Goal: Check status: Check status

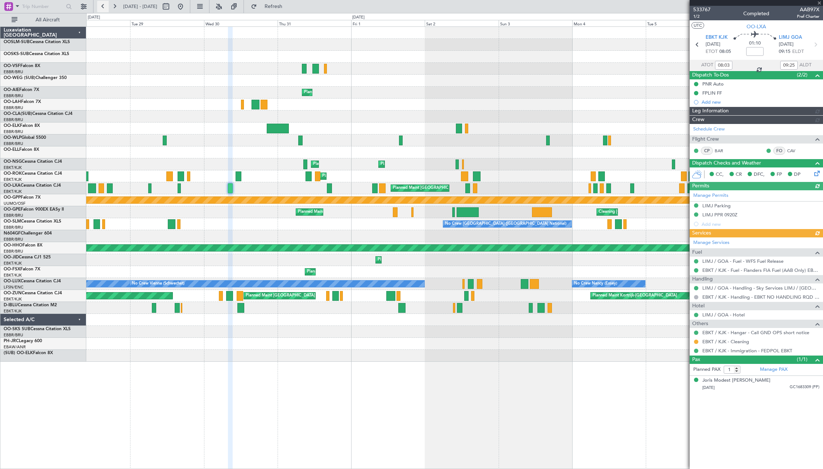
click at [101, 9] on button at bounding box center [103, 7] width 12 height 12
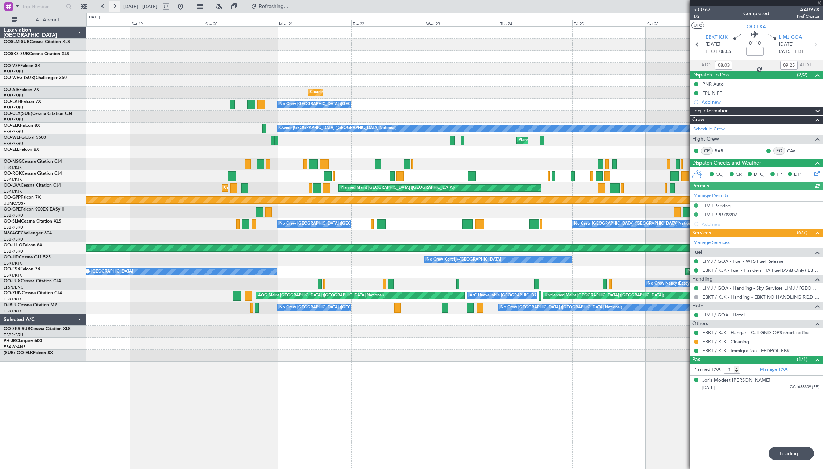
click at [112, 7] on button at bounding box center [115, 7] width 12 height 12
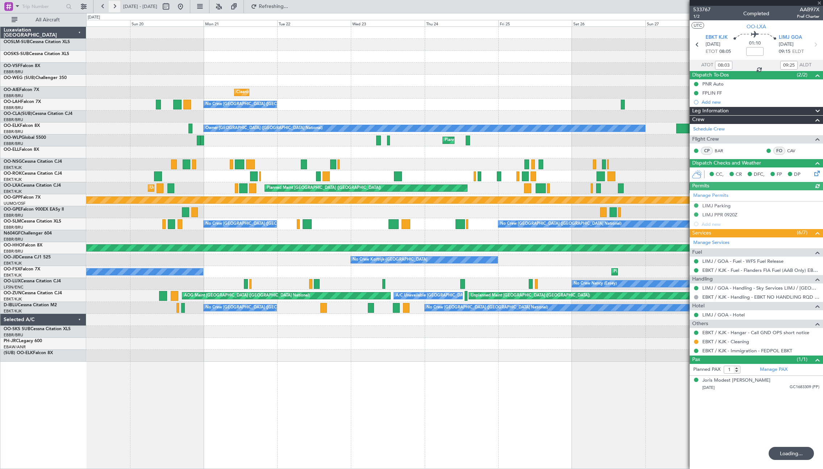
click at [112, 7] on button at bounding box center [115, 7] width 12 height 12
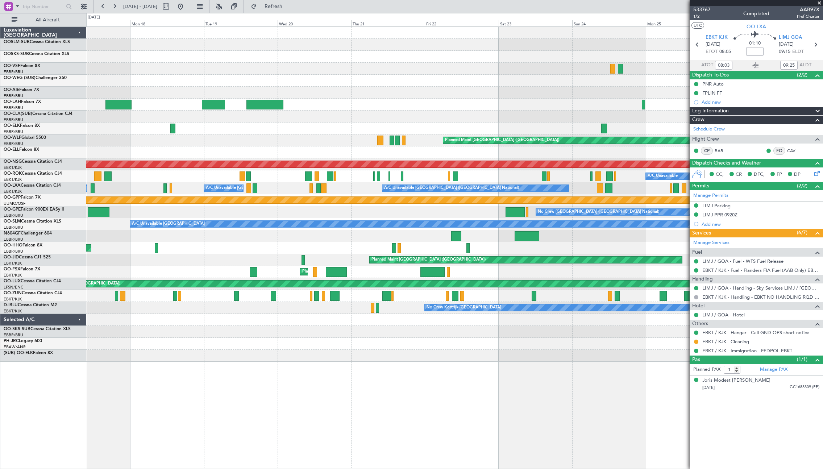
click at [819, 4] on span at bounding box center [818, 3] width 7 height 7
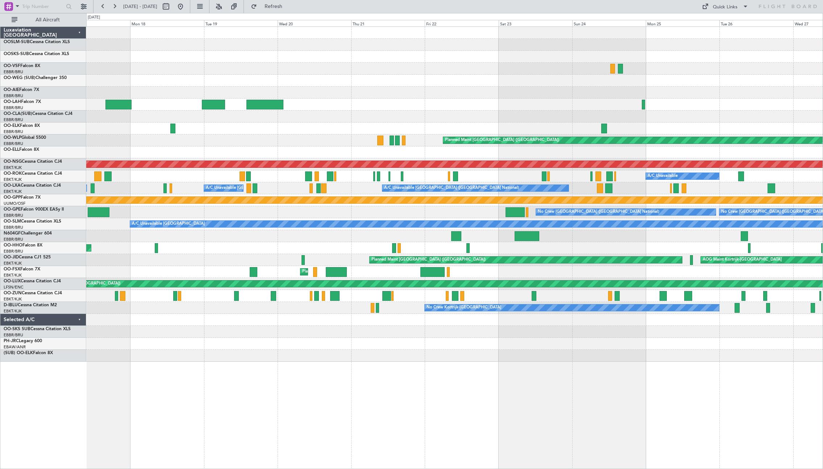
type input "0"
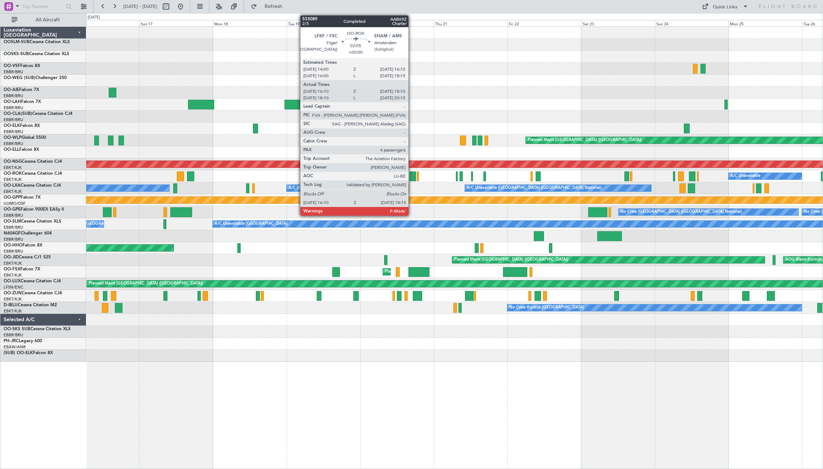
click at [412, 177] on div at bounding box center [412, 176] width 7 height 10
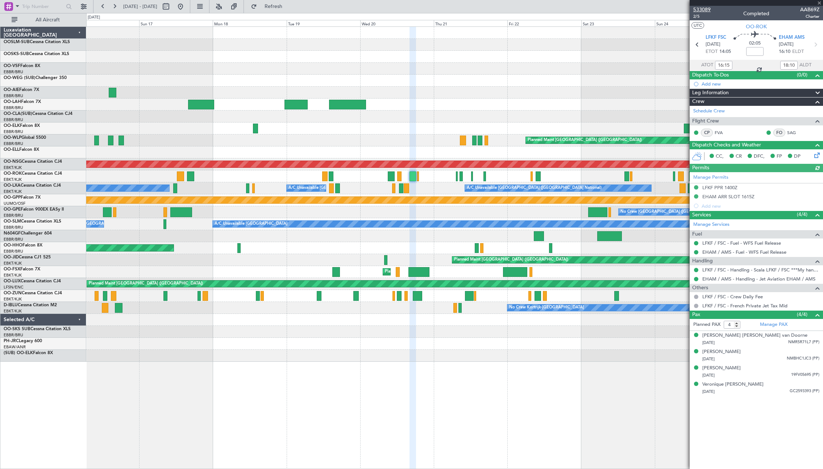
click at [701, 7] on span "533089" at bounding box center [701, 10] width 17 height 8
click at [818, 2] on span at bounding box center [818, 3] width 7 height 7
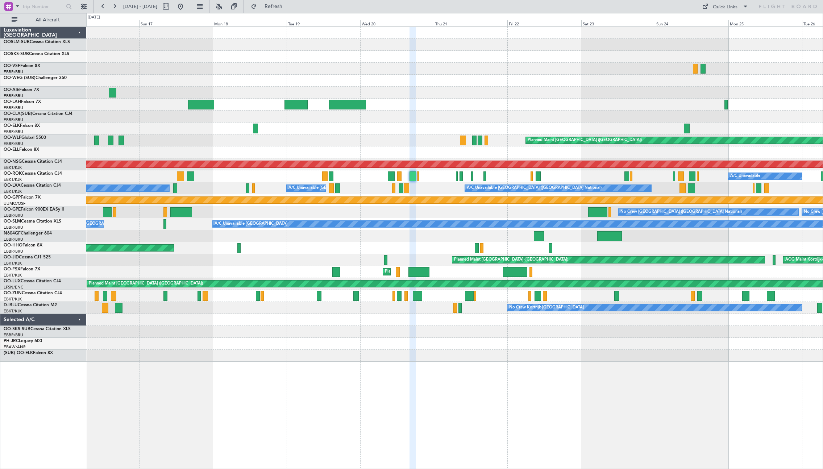
type input "0"
